Goal: Find specific page/section: Find specific page/section

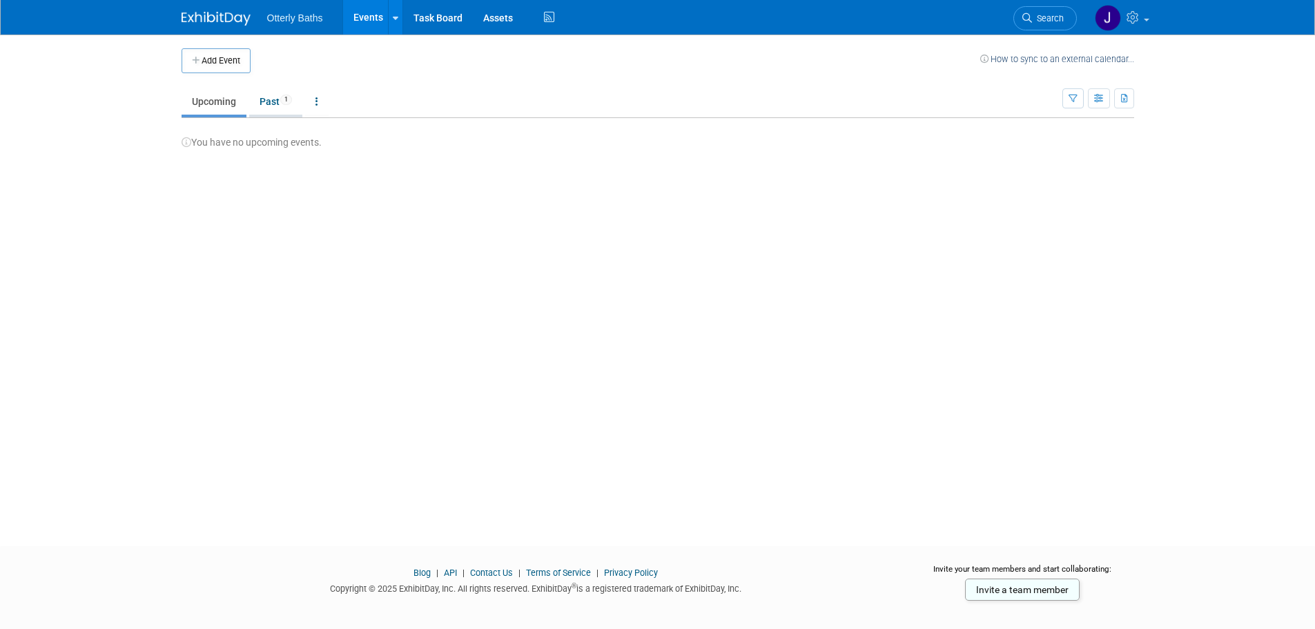
click at [258, 102] on link "Past 1" at bounding box center [275, 101] width 53 height 26
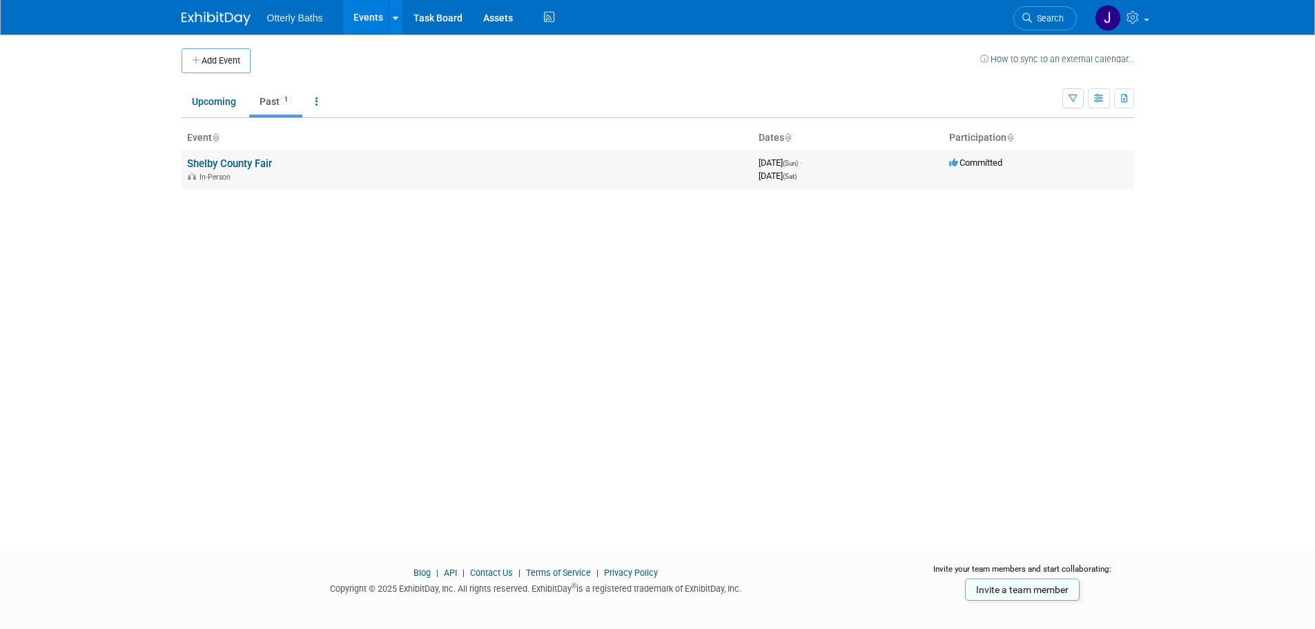
click at [213, 164] on link "Shelby County Fair" at bounding box center [229, 163] width 85 height 12
